Goal: Transaction & Acquisition: Purchase product/service

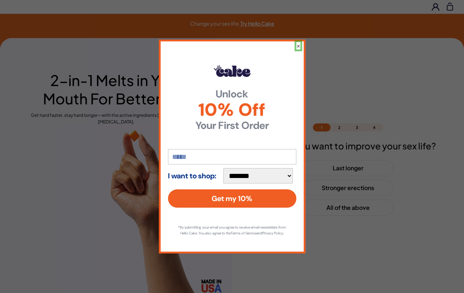
click at [298, 43] on button "×" at bounding box center [298, 45] width 4 height 7
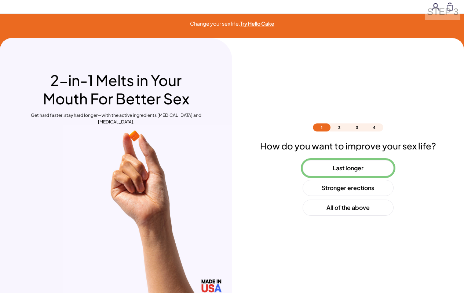
scroll to position [22, 0]
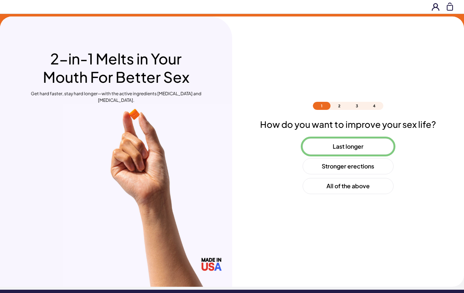
click at [347, 147] on button "Last longer" at bounding box center [347, 147] width 91 height 16
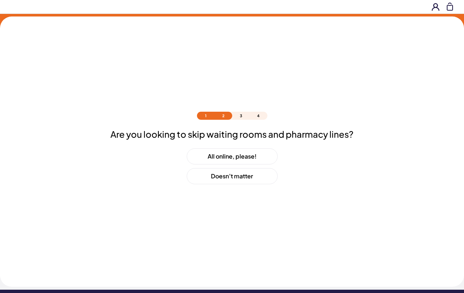
scroll to position [32, 0]
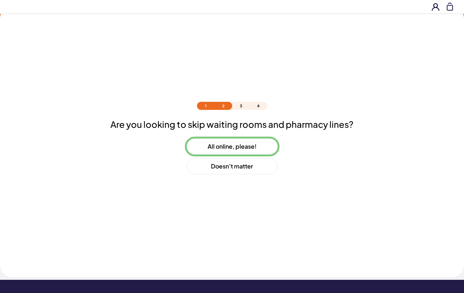
click at [232, 147] on button "All online, please!" at bounding box center [232, 147] width 91 height 16
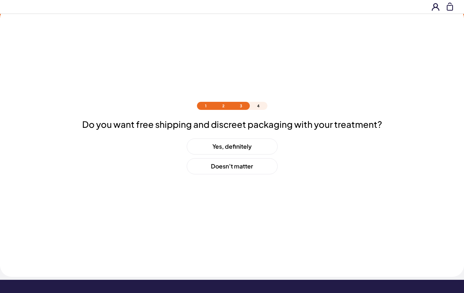
scroll to position [51, 0]
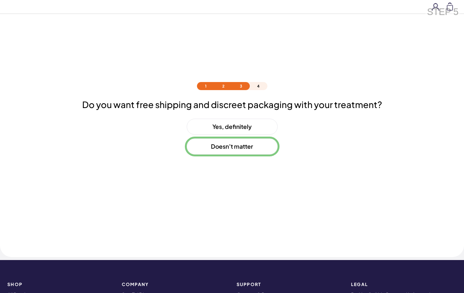
click at [232, 147] on button "Doesn’t matter" at bounding box center [232, 147] width 91 height 16
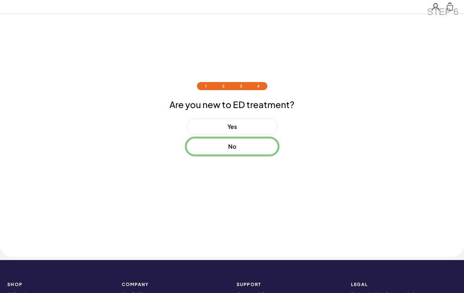
click at [232, 147] on button "No" at bounding box center [232, 147] width 91 height 16
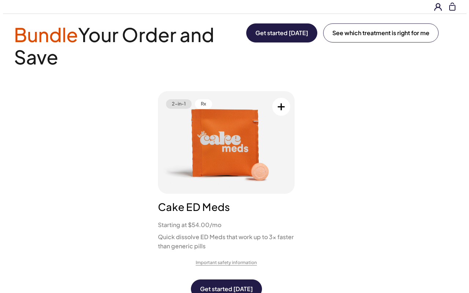
scroll to position [0, 0]
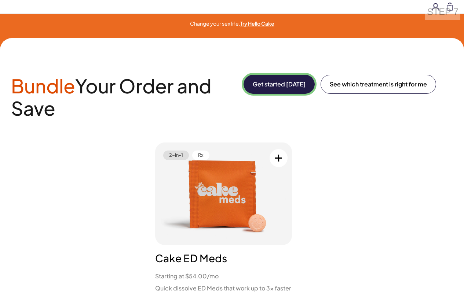
click at [277, 84] on button "Get started [DATE]" at bounding box center [278, 84] width 71 height 19
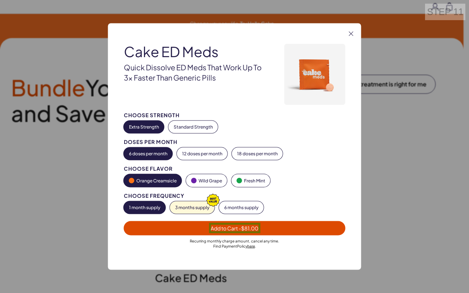
click at [235, 228] on span "Add to Cart - $81.00" at bounding box center [235, 228] width 48 height 7
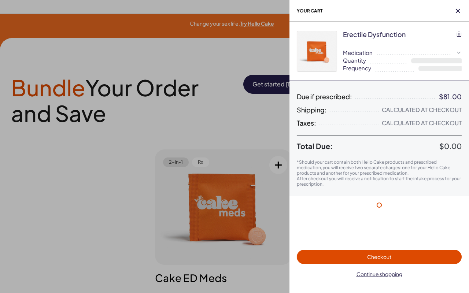
select select "*"
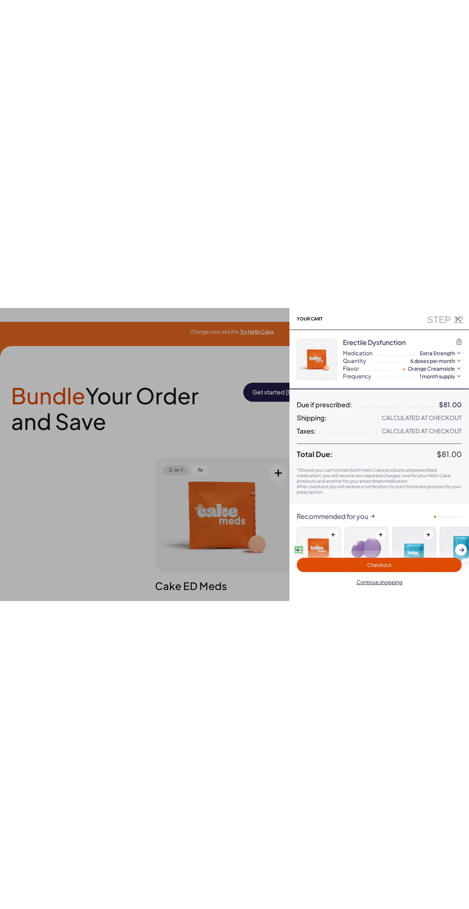
scroll to position [45, 0]
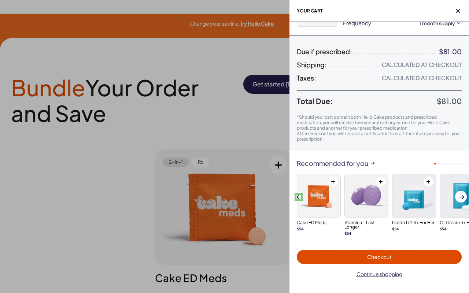
click at [299, 197] on span at bounding box center [298, 197] width 5 height 4
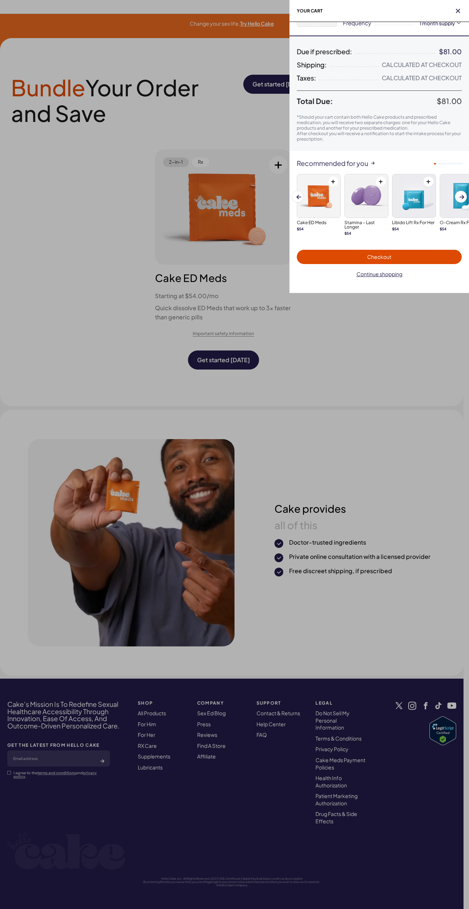
scroll to position [0, 0]
